Goal: Information Seeking & Learning: Understand process/instructions

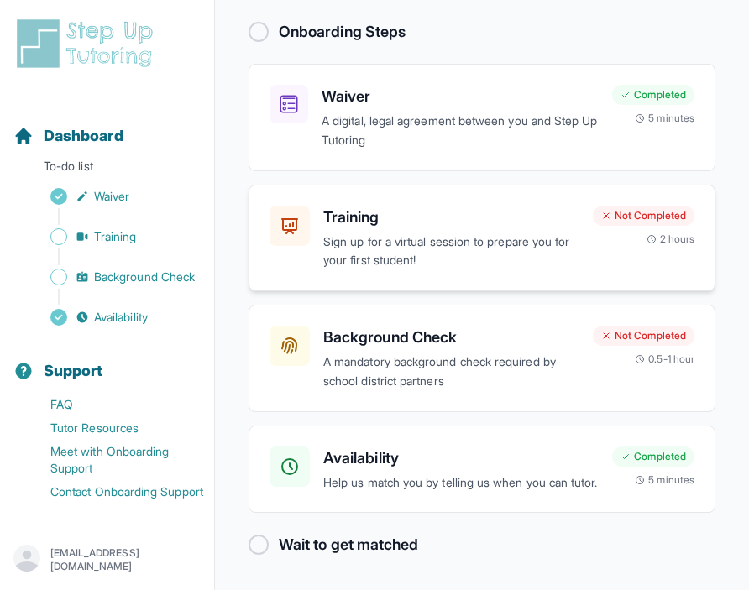
scroll to position [160, 0]
click at [395, 233] on p "Sign up for a virtual session to prepare you for your first student!" at bounding box center [451, 252] width 256 height 39
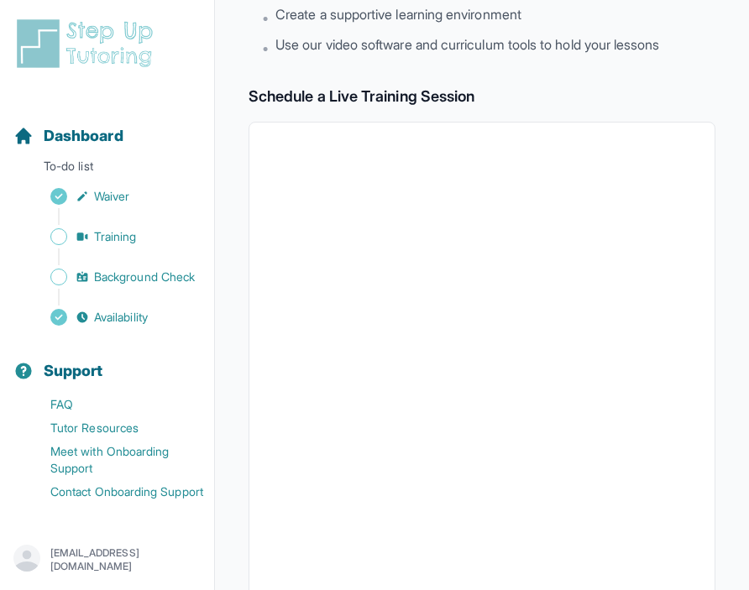
scroll to position [120, 0]
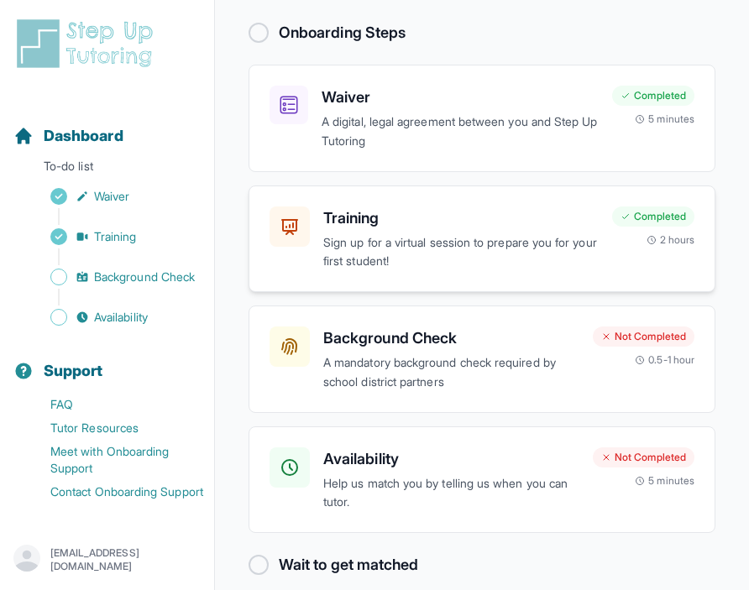
scroll to position [160, 0]
